Goal: Find contact information: Find contact information

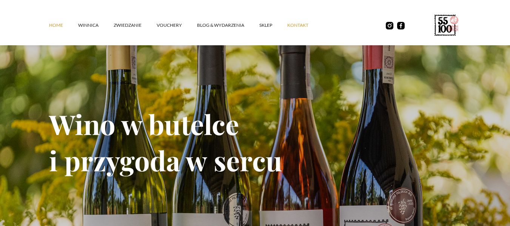
click at [303, 23] on link "kontakt" at bounding box center [305, 25] width 36 height 23
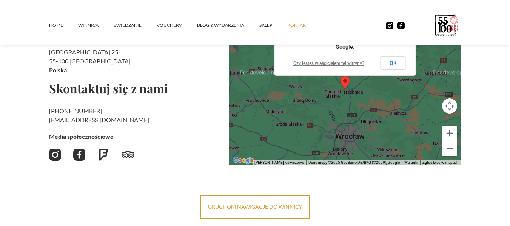
scroll to position [126, 0]
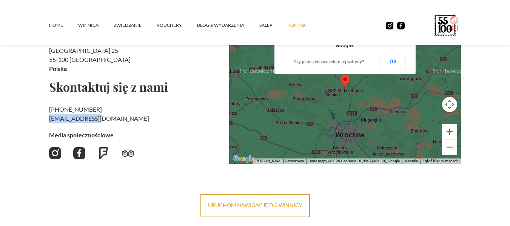
drag, startPoint x: 47, startPoint y: 121, endPoint x: 99, endPoint y: 120, distance: 51.7
click at [99, 120] on section "Kontakt Jesteśmy tu Winnica 55-100 Rzepotowice 25 55-100 Trzebnica [GEOGRAPHIC_…" at bounding box center [255, 58] width 510 height 320
copy h2 "‍ [EMAIL_ADDRESS][DOMAIN_NAME]"
